Goal: Task Accomplishment & Management: Manage account settings

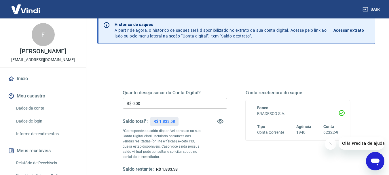
scroll to position [38, 0]
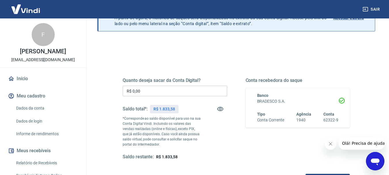
click at [176, 86] on input "R$ 0,00" at bounding box center [175, 90] width 104 height 11
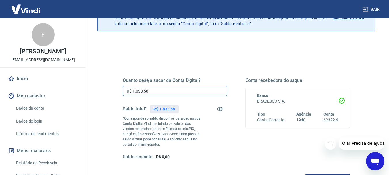
type input "R$ 1.833,58"
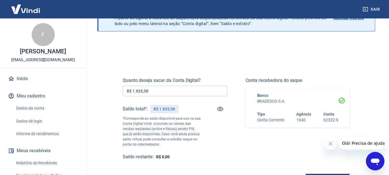
click at [256, 74] on div "Quanto deseja sacar da Conta Digital? R$ 1.833,58 ​ Saldo total*: R$ 1.833,58 *…" at bounding box center [236, 124] width 227 height 121
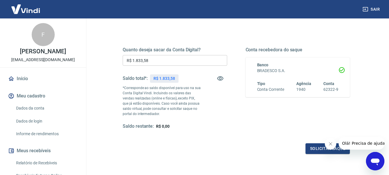
scroll to position [77, 0]
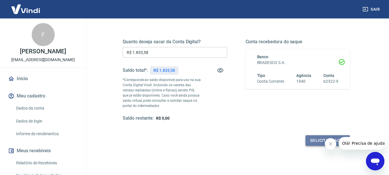
click at [312, 142] on button "Solicitar saque" at bounding box center [327, 140] width 44 height 11
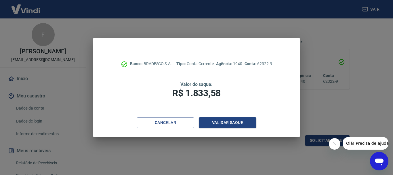
click at [209, 116] on div "Banco: BRADESCO S.A. Tipo: Conta Corrente Agência: 1940 Conta: 62322-9 Valor do…" at bounding box center [196, 77] width 207 height 79
click at [212, 122] on button "Validar saque" at bounding box center [228, 122] width 58 height 11
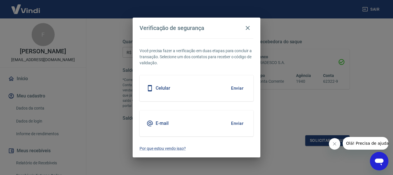
click at [200, 129] on div "E-mail Enviar" at bounding box center [197, 123] width 114 height 26
click at [152, 121] on icon at bounding box center [150, 123] width 7 height 7
click at [248, 28] on icon "button" at bounding box center [248, 28] width 4 height 4
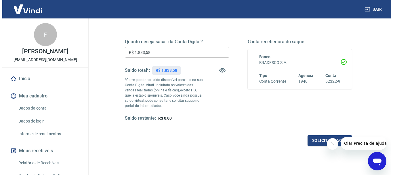
scroll to position [115, 0]
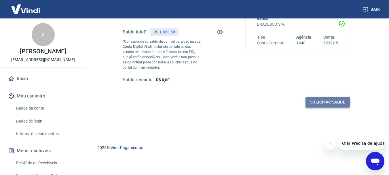
click at [334, 99] on button "Solicitar saque" at bounding box center [327, 102] width 44 height 11
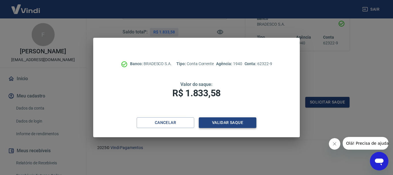
click at [218, 120] on button "Validar saque" at bounding box center [228, 122] width 58 height 11
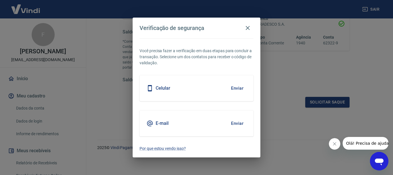
click at [143, 92] on div "Celular Enviar" at bounding box center [197, 88] width 114 height 26
click at [158, 133] on div "E-mail Enviar" at bounding box center [197, 123] width 114 height 26
click at [241, 125] on button "Enviar" at bounding box center [237, 123] width 19 height 12
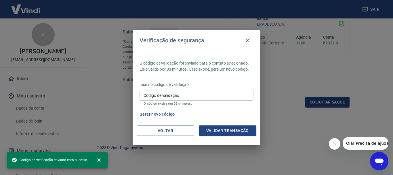
click at [214, 97] on input "Código de validação" at bounding box center [197, 95] width 114 height 11
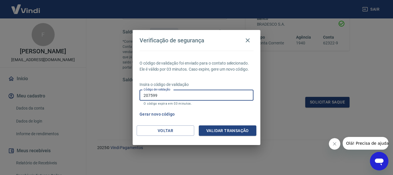
type input "207599"
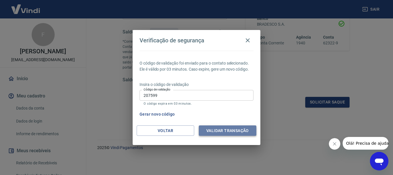
click at [242, 131] on button "Validar transação" at bounding box center [228, 130] width 58 height 11
